Goal: Check status: Check status

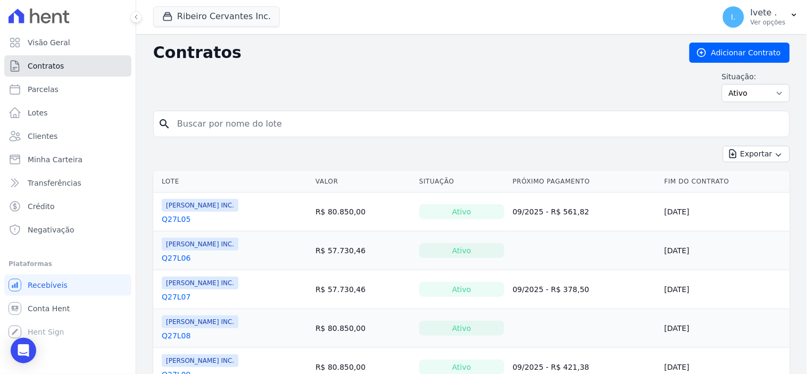
click at [55, 65] on span "Contratos" at bounding box center [46, 66] width 36 height 11
click at [48, 304] on span "Conta Hent" at bounding box center [49, 308] width 42 height 11
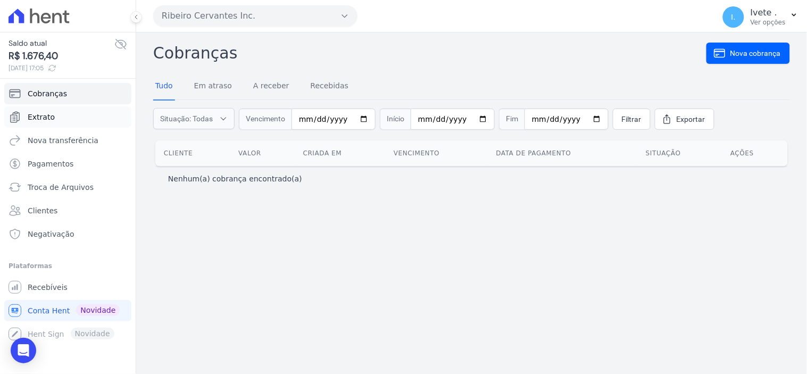
click at [46, 113] on span "Extrato" at bounding box center [41, 117] width 27 height 11
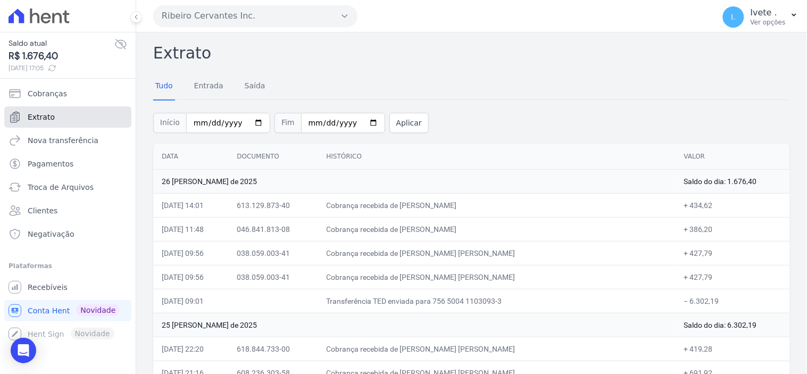
click at [46, 113] on span "Extrato" at bounding box center [41, 117] width 27 height 11
drag, startPoint x: 795, startPoint y: 0, endPoint x: 414, endPoint y: 57, distance: 385.3
click at [414, 57] on h2 "Extrato" at bounding box center [471, 53] width 637 height 24
click at [59, 114] on link "Extrato" at bounding box center [67, 116] width 127 height 21
click at [42, 116] on span "Extrato" at bounding box center [41, 117] width 27 height 11
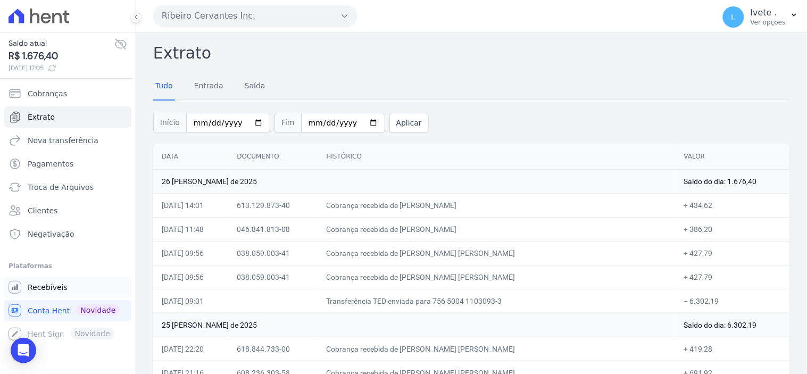
click at [40, 287] on span "Recebíveis" at bounding box center [48, 287] width 40 height 11
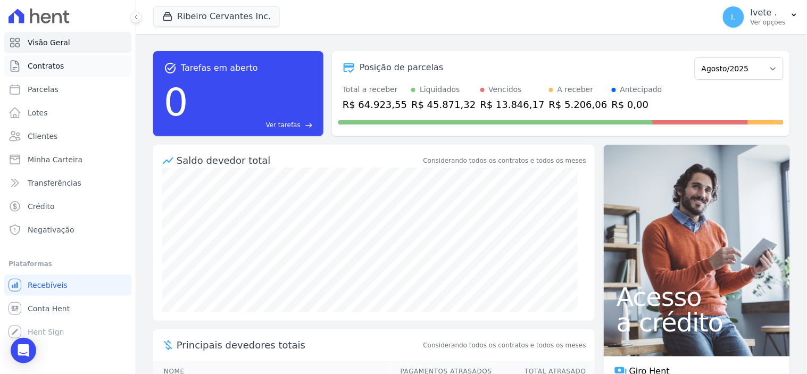
click at [55, 65] on span "Contratos" at bounding box center [46, 66] width 36 height 11
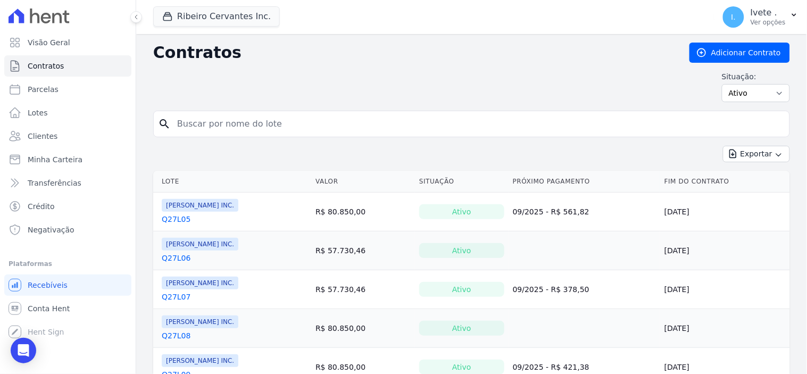
click at [216, 121] on input "search" at bounding box center [478, 123] width 615 height 21
type input "q33l17"
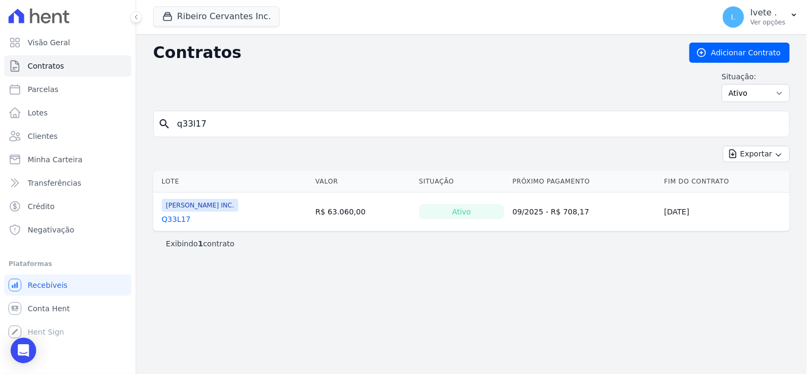
click at [174, 224] on link "Q33L17" at bounding box center [176, 219] width 29 height 11
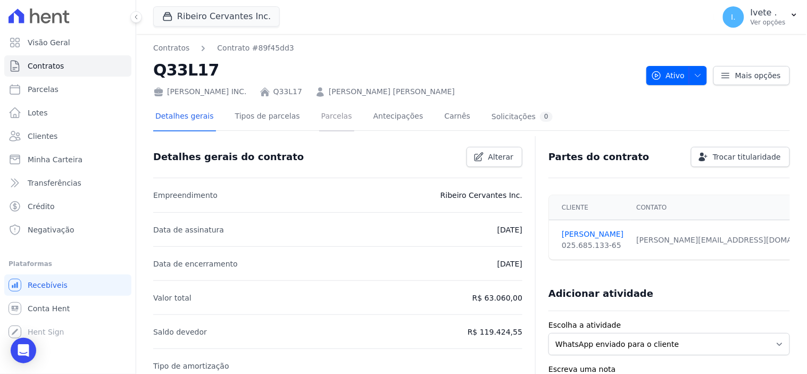
click at [324, 114] on link "Parcelas" at bounding box center [336, 117] width 35 height 28
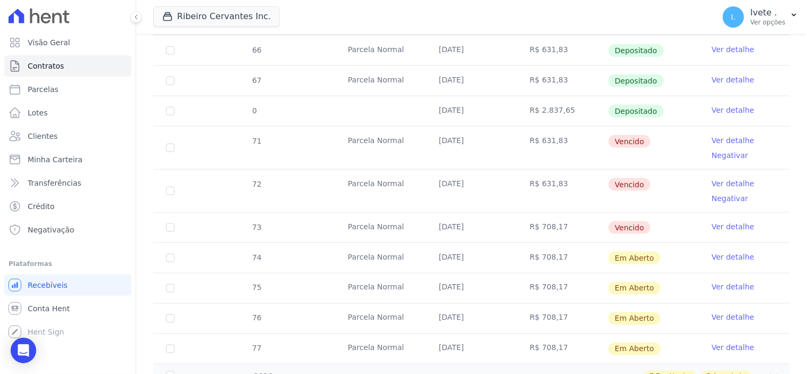
scroll to position [295, 0]
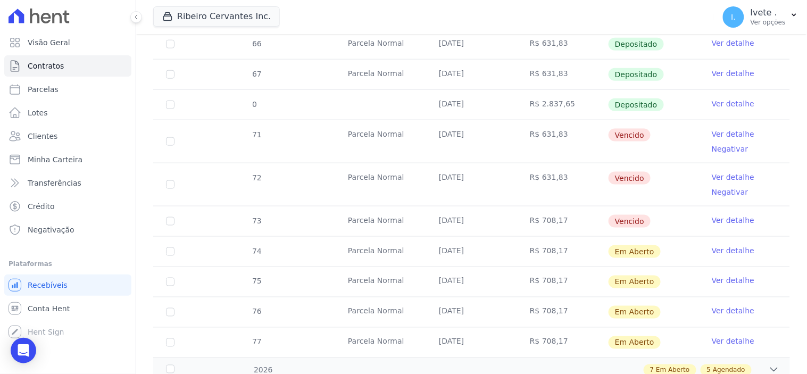
click at [717, 131] on link "Ver detalhe" at bounding box center [733, 134] width 43 height 11
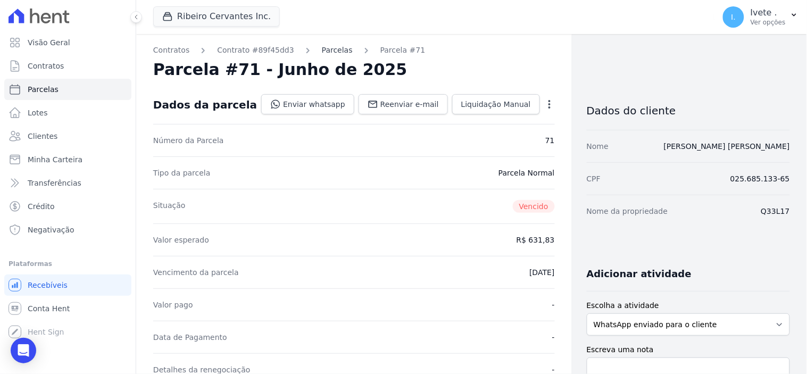
click at [326, 51] on link "Parcelas" at bounding box center [337, 50] width 31 height 11
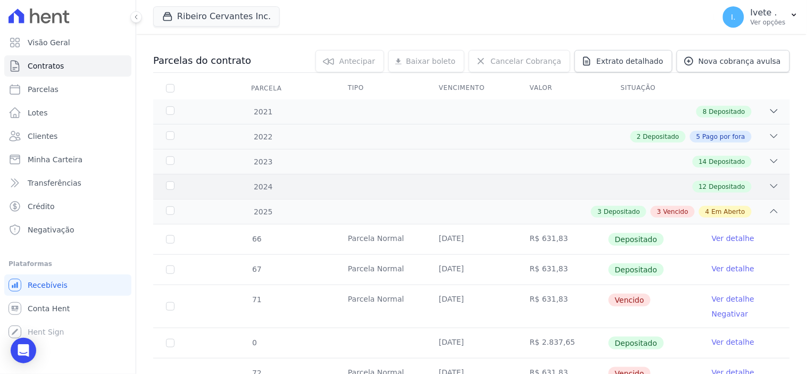
scroll to position [118, 0]
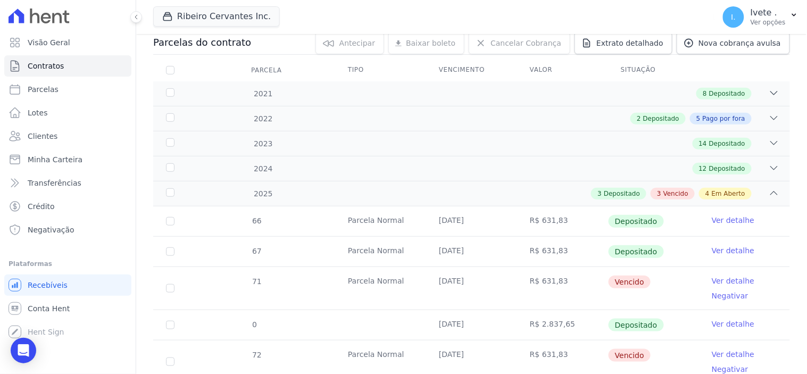
click at [728, 280] on link "Ver detalhe" at bounding box center [733, 281] width 43 height 11
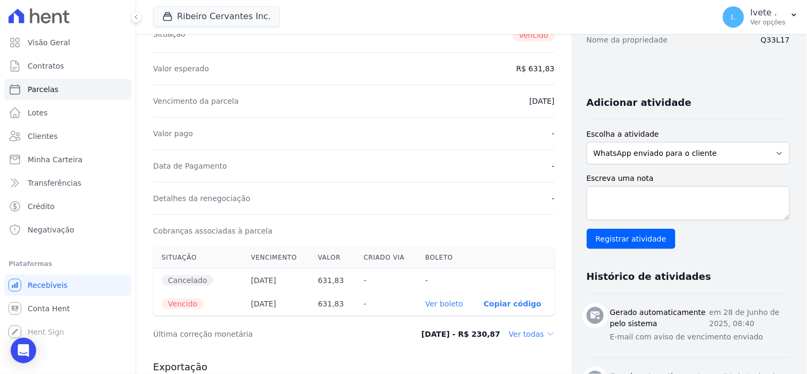
scroll to position [177, 0]
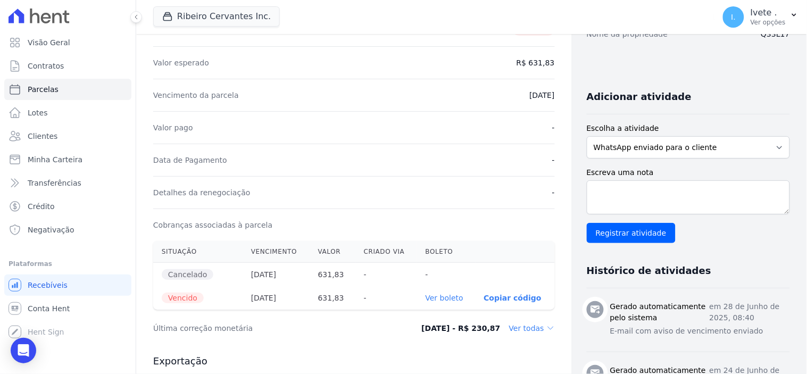
click at [440, 295] on link "Ver boleto" at bounding box center [445, 298] width 38 height 9
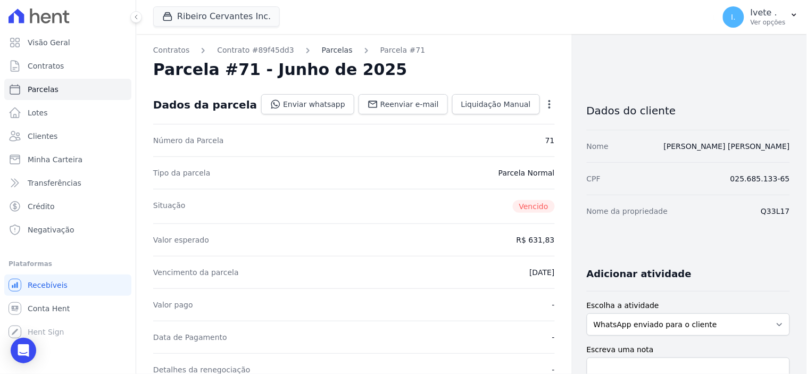
click at [322, 46] on link "Parcelas" at bounding box center [337, 50] width 31 height 11
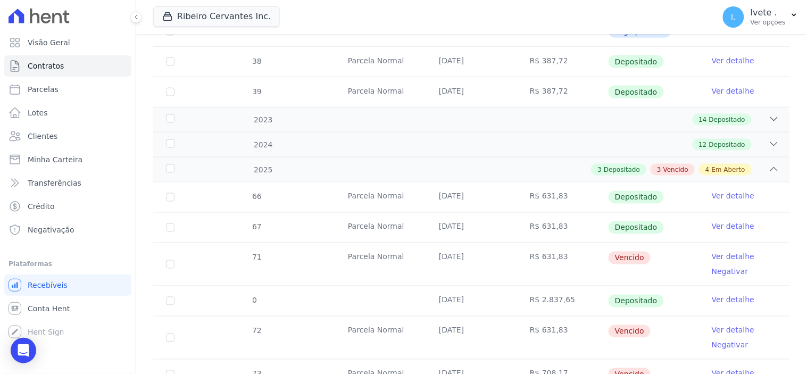
scroll to position [473, 0]
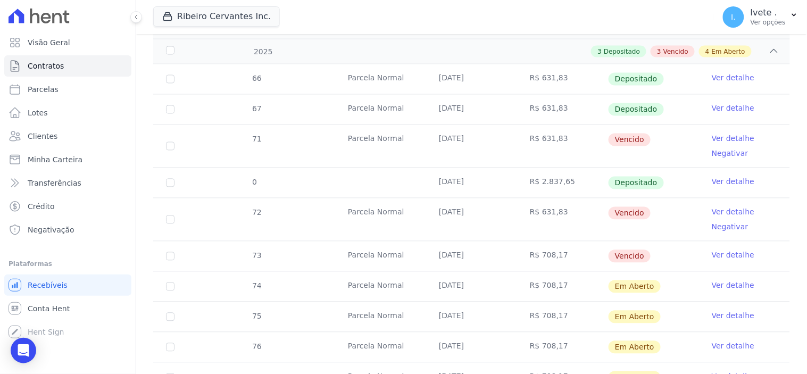
click at [721, 213] on link "Ver detalhe" at bounding box center [733, 212] width 43 height 11
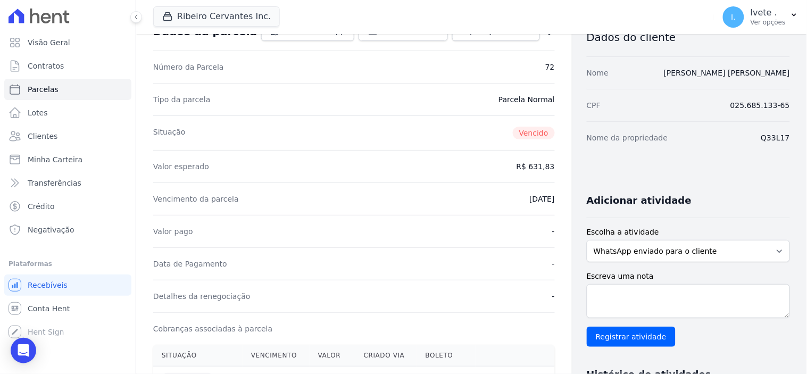
scroll to position [177, 0]
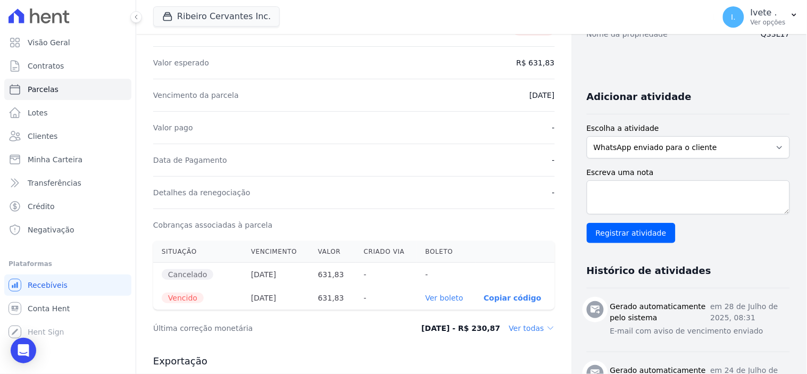
click at [439, 299] on link "Ver boleto" at bounding box center [445, 298] width 38 height 9
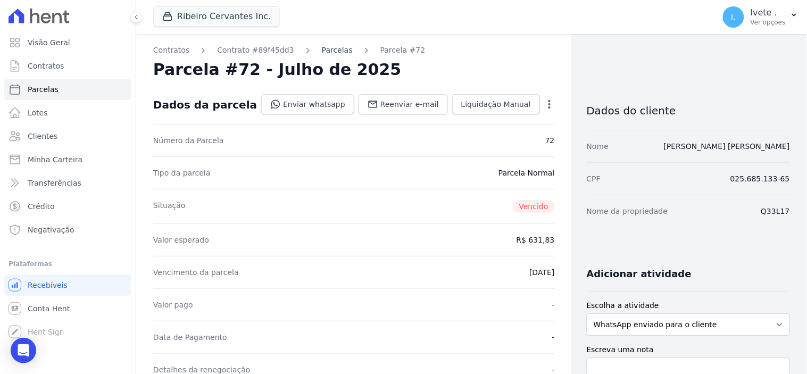
click at [322, 47] on link "Parcelas" at bounding box center [337, 50] width 31 height 11
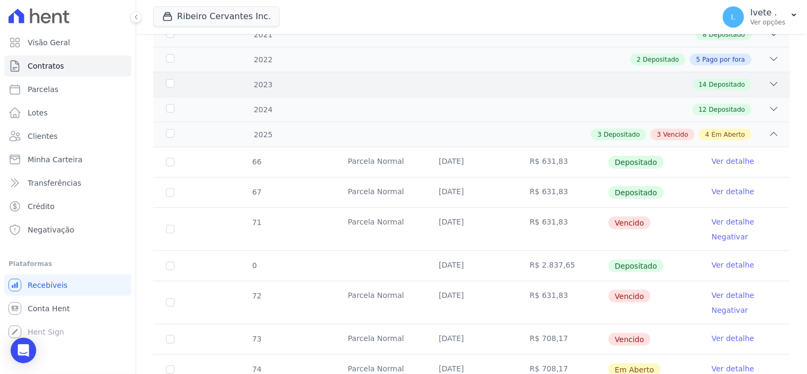
scroll to position [236, 0]
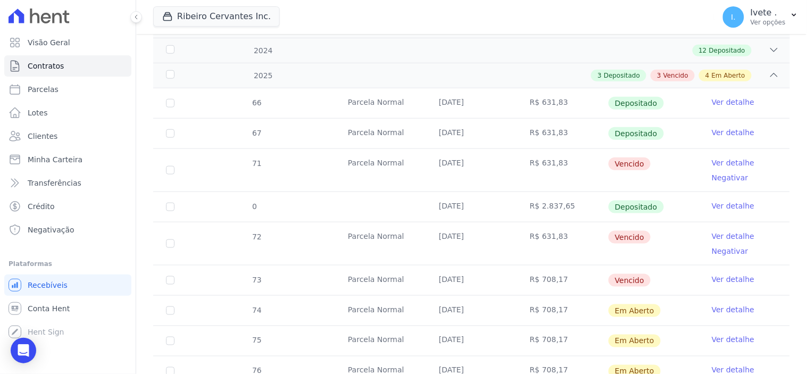
click at [733, 278] on link "Ver detalhe" at bounding box center [733, 279] width 43 height 11
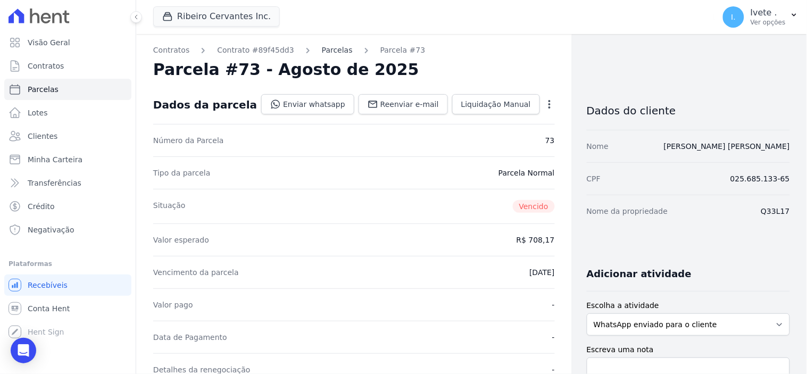
click at [322, 48] on link "Parcelas" at bounding box center [337, 50] width 31 height 11
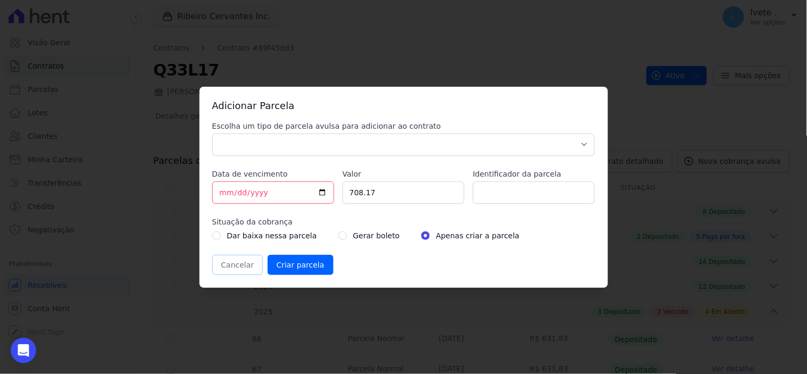
click at [230, 262] on button "Cancelar" at bounding box center [237, 265] width 51 height 20
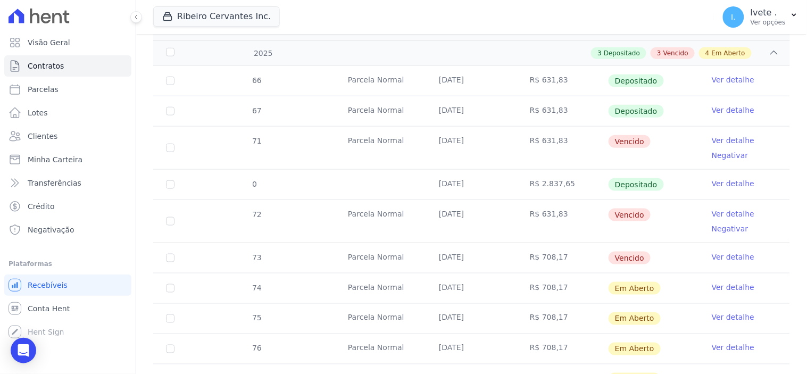
scroll to position [295, 0]
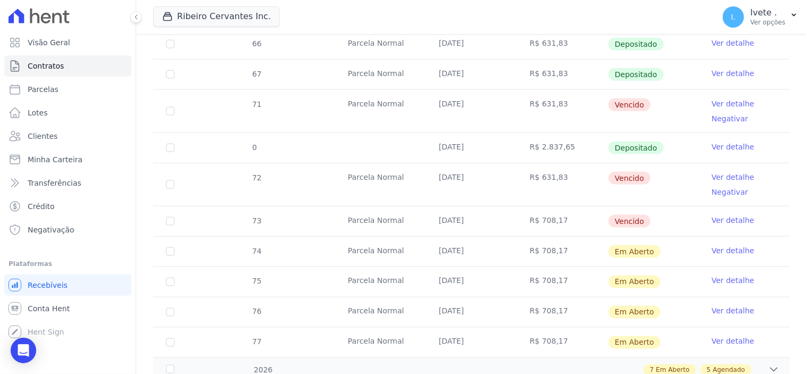
click at [721, 217] on link "Ver detalhe" at bounding box center [733, 220] width 43 height 11
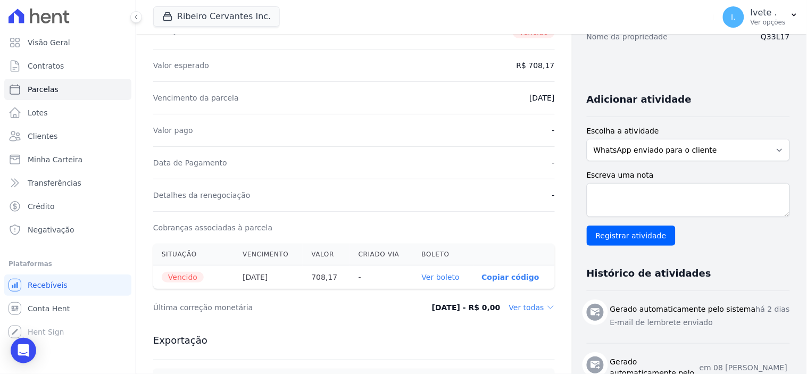
scroll to position [177, 0]
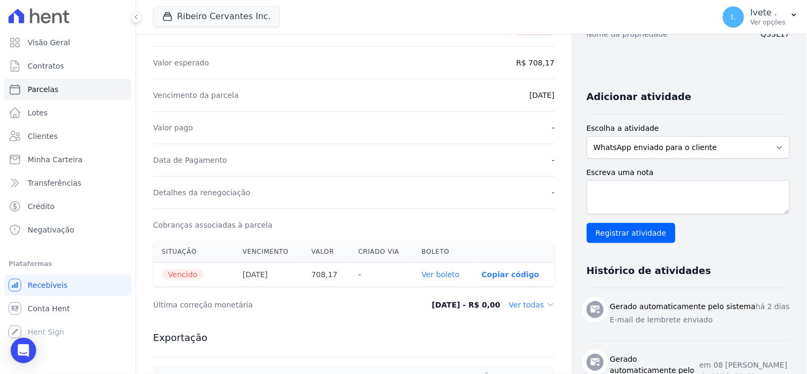
click at [433, 272] on link "Ver boleto" at bounding box center [441, 274] width 38 height 9
click at [55, 68] on span "Contratos" at bounding box center [46, 66] width 36 height 11
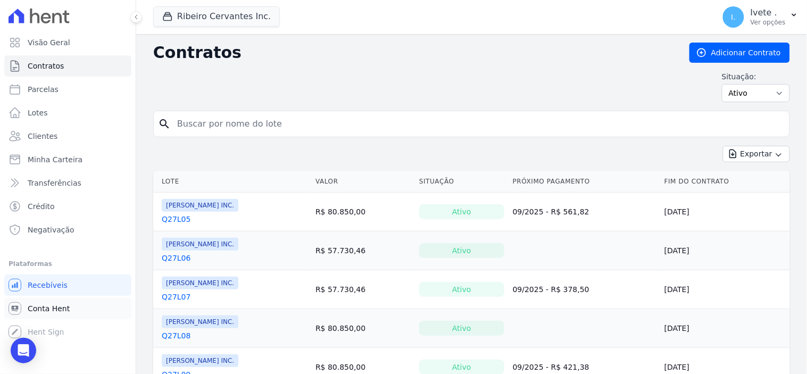
click at [41, 310] on span "Conta Hent" at bounding box center [49, 308] width 42 height 11
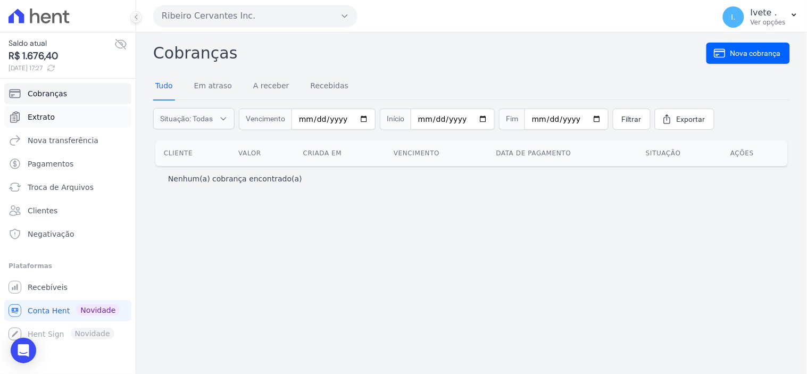
click at [35, 115] on span "Extrato" at bounding box center [41, 117] width 27 height 11
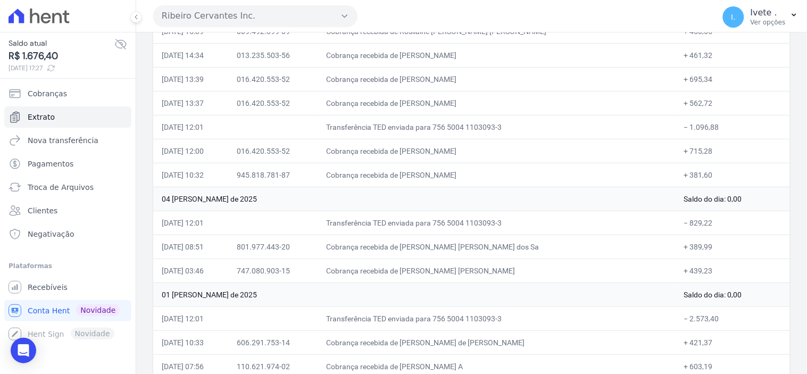
scroll to position [2660, 0]
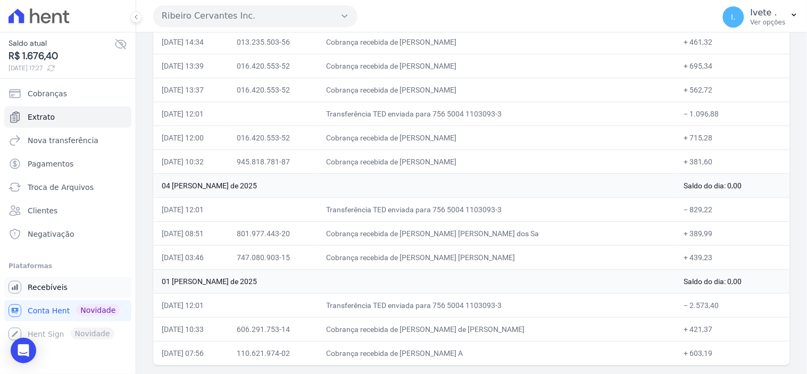
click at [45, 289] on span "Recebíveis" at bounding box center [48, 287] width 40 height 11
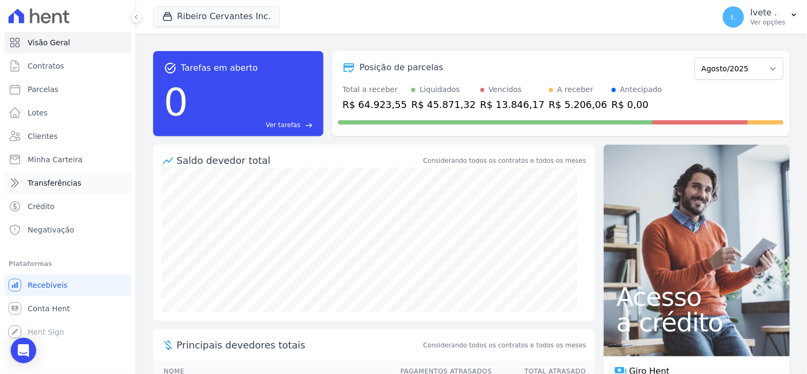
click at [43, 178] on span "Transferências" at bounding box center [55, 183] width 54 height 11
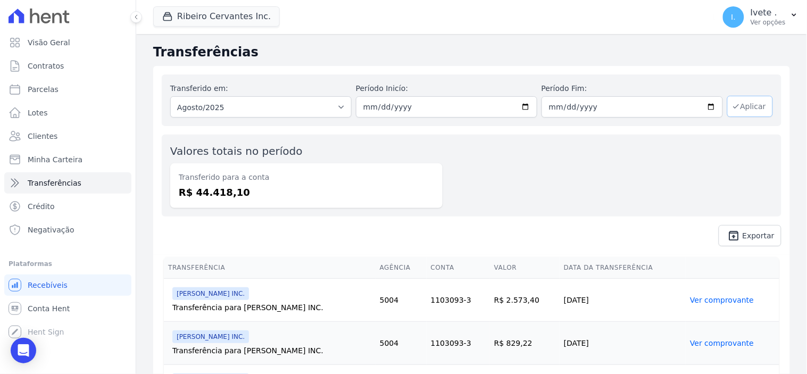
click at [753, 112] on button "Aplicar" at bounding box center [751, 106] width 46 height 21
click at [44, 61] on span "Contratos" at bounding box center [46, 66] width 36 height 11
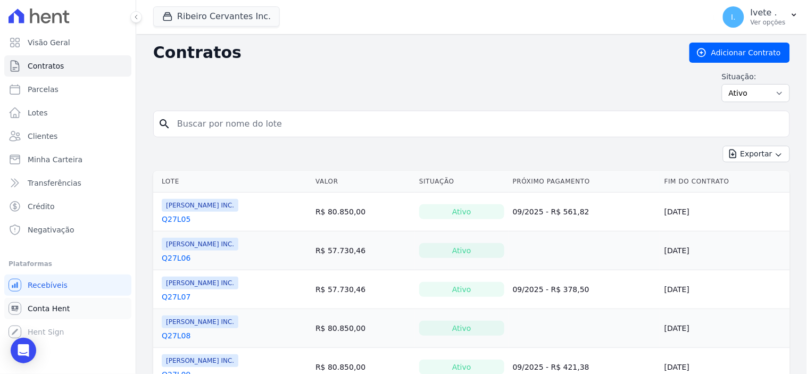
click at [48, 303] on span "Conta Hent" at bounding box center [49, 308] width 42 height 11
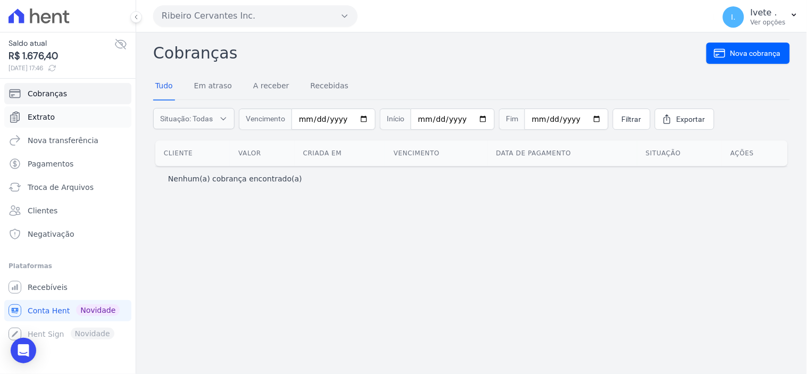
click at [44, 110] on link "Extrato" at bounding box center [67, 116] width 127 height 21
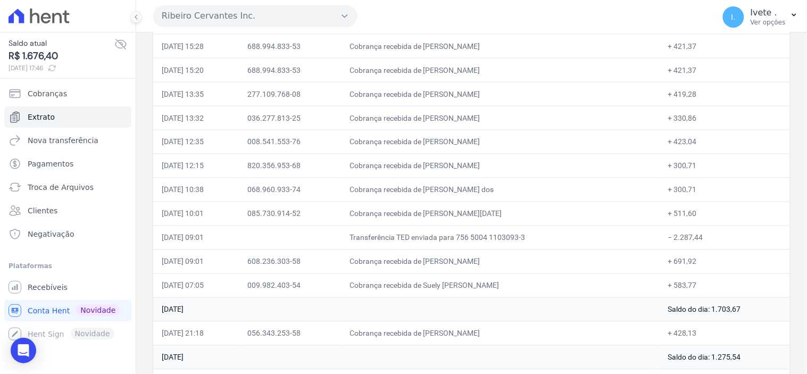
scroll to position [354, 0]
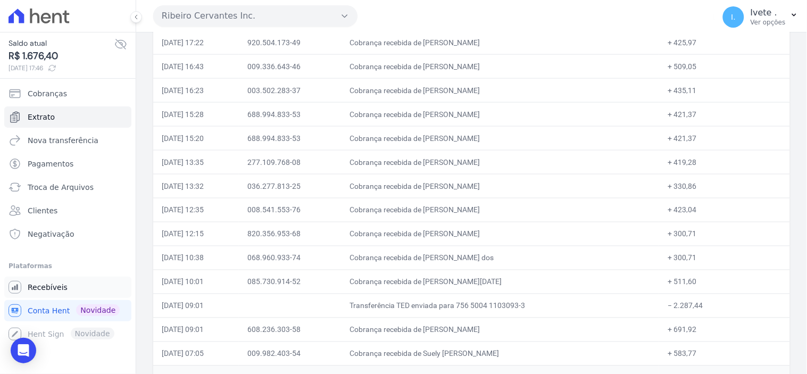
click at [36, 285] on span "Recebíveis" at bounding box center [48, 287] width 40 height 11
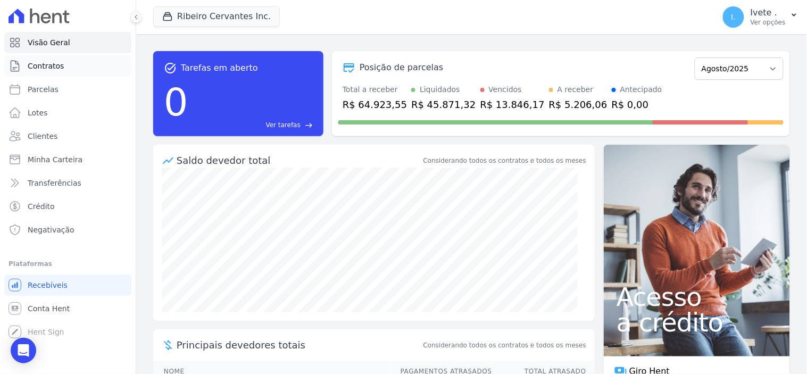
click at [56, 67] on span "Contratos" at bounding box center [46, 66] width 36 height 11
